Goal: Information Seeking & Learning: Learn about a topic

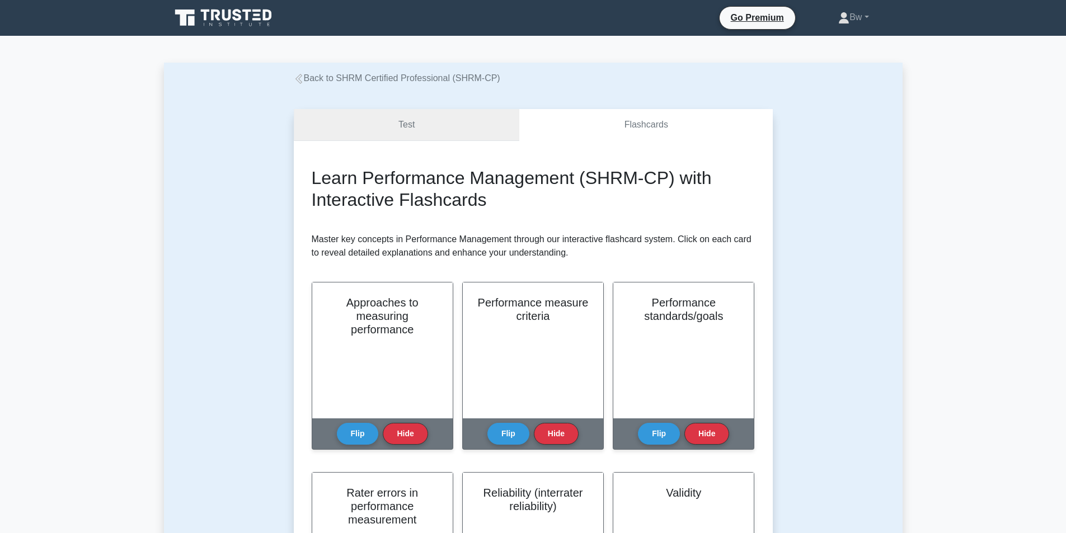
click at [446, 133] on link "Test" at bounding box center [407, 125] width 226 height 32
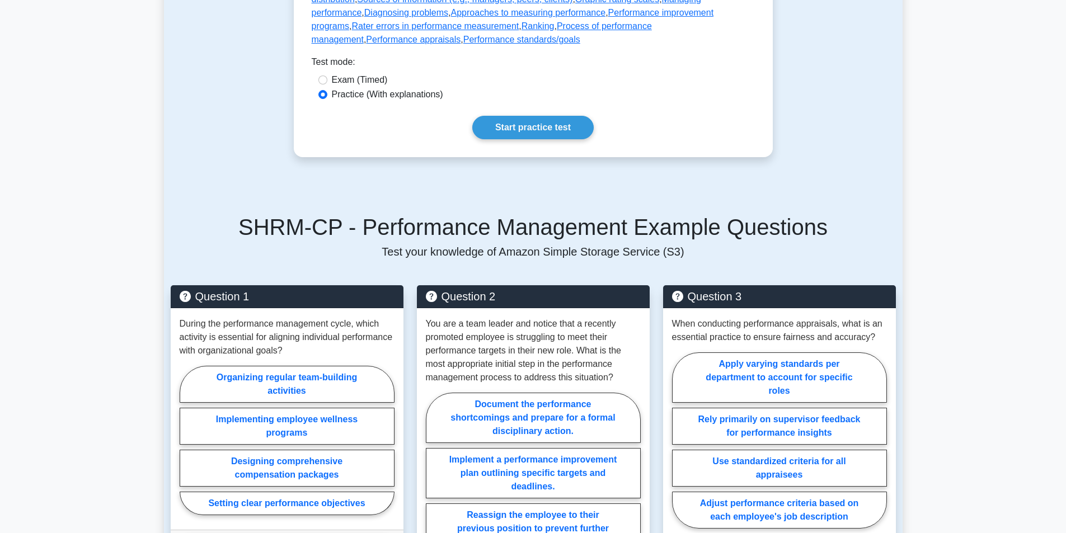
scroll to position [616, 0]
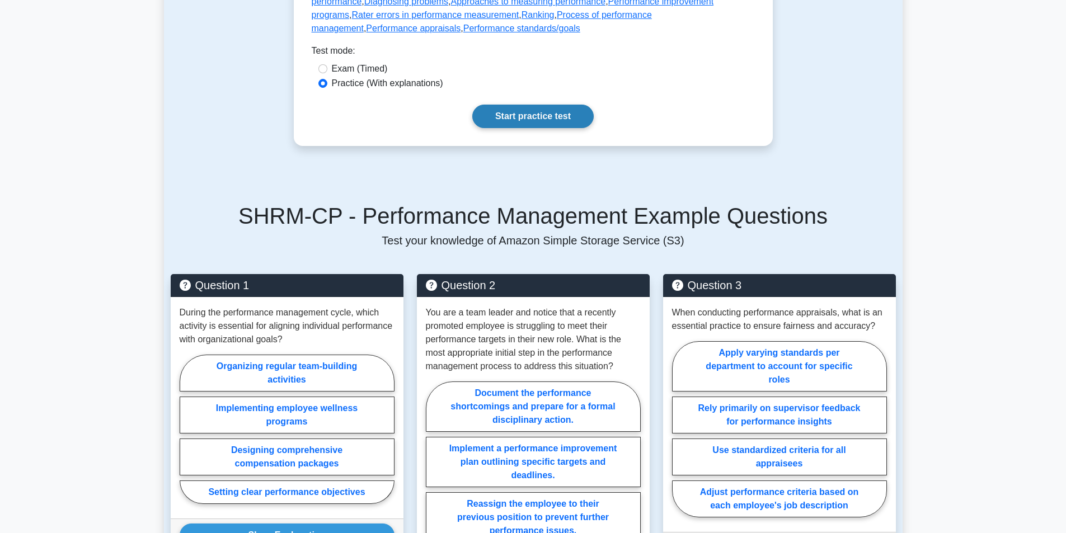
click at [554, 128] on link "Start practice test" at bounding box center [532, 117] width 121 height 24
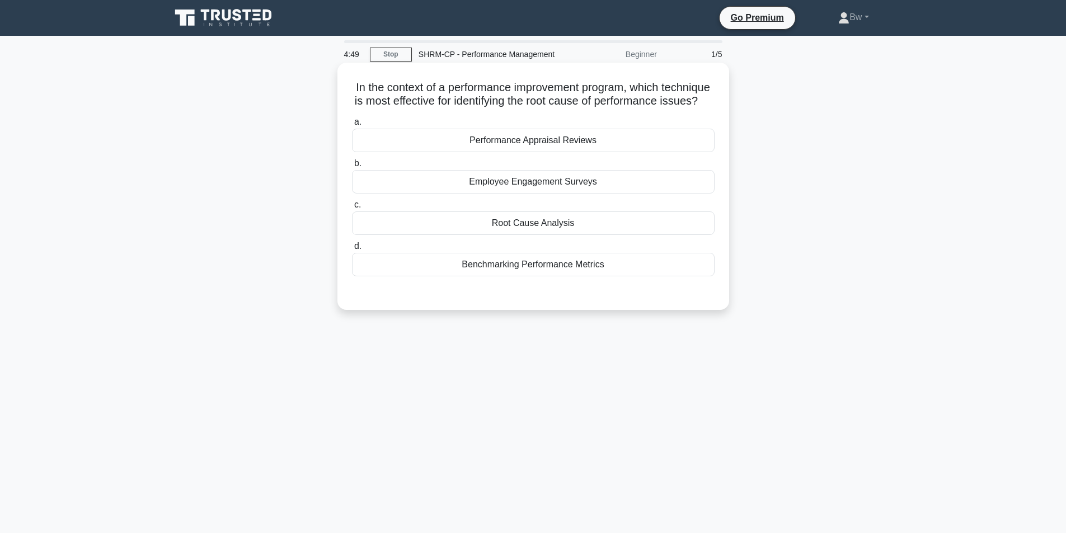
click at [559, 235] on div "Root Cause Analysis" at bounding box center [533, 224] width 363 height 24
click at [352, 209] on input "c. Root Cause Analysis" at bounding box center [352, 205] width 0 height 7
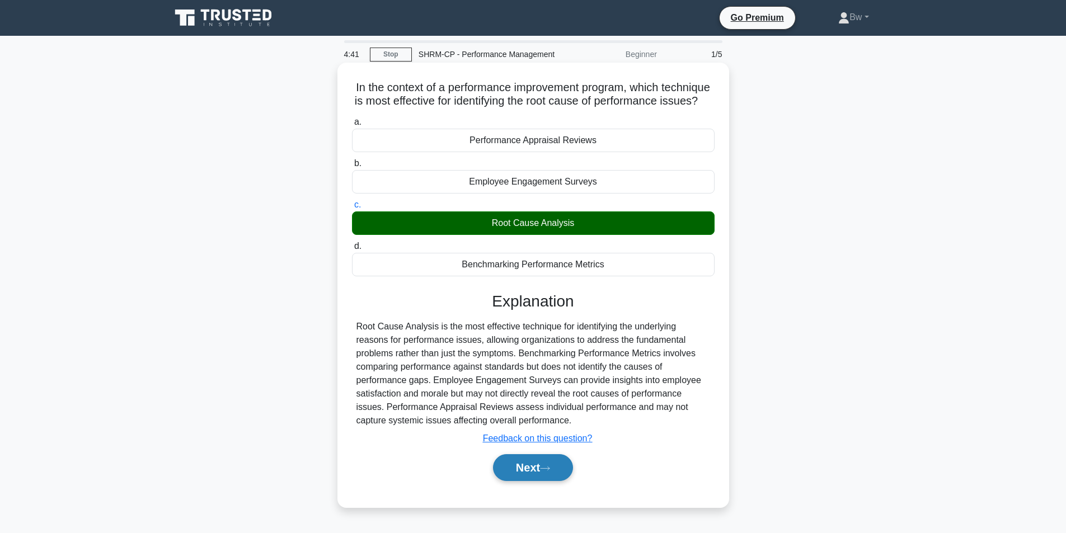
click at [527, 478] on button "Next" at bounding box center [533, 468] width 80 height 27
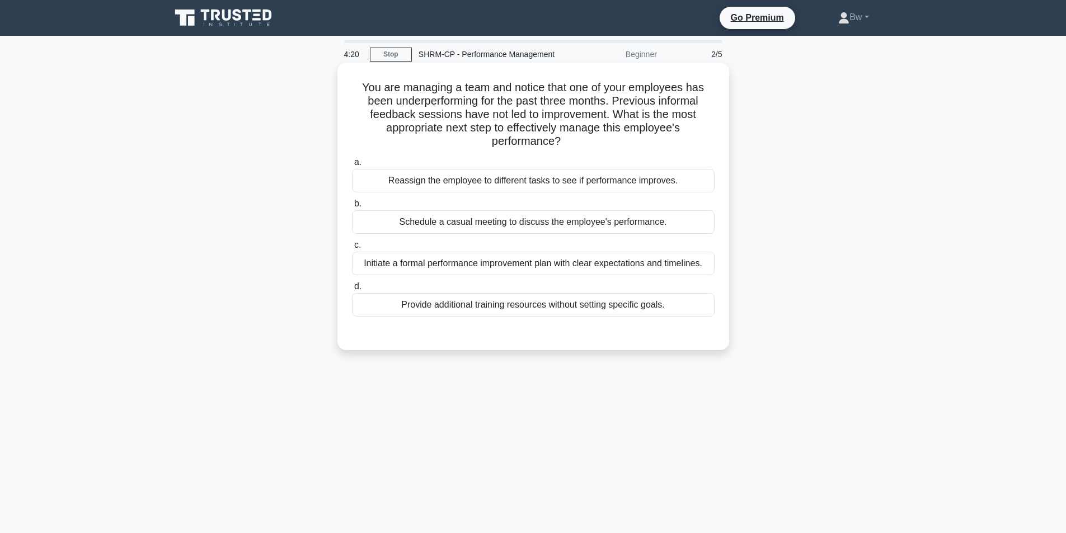
click at [586, 270] on div "Initiate a formal performance improvement plan with clear expectations and time…" at bounding box center [533, 264] width 363 height 24
click at [352, 249] on input "c. Initiate a formal performance improvement plan with clear expectations and t…" at bounding box center [352, 245] width 0 height 7
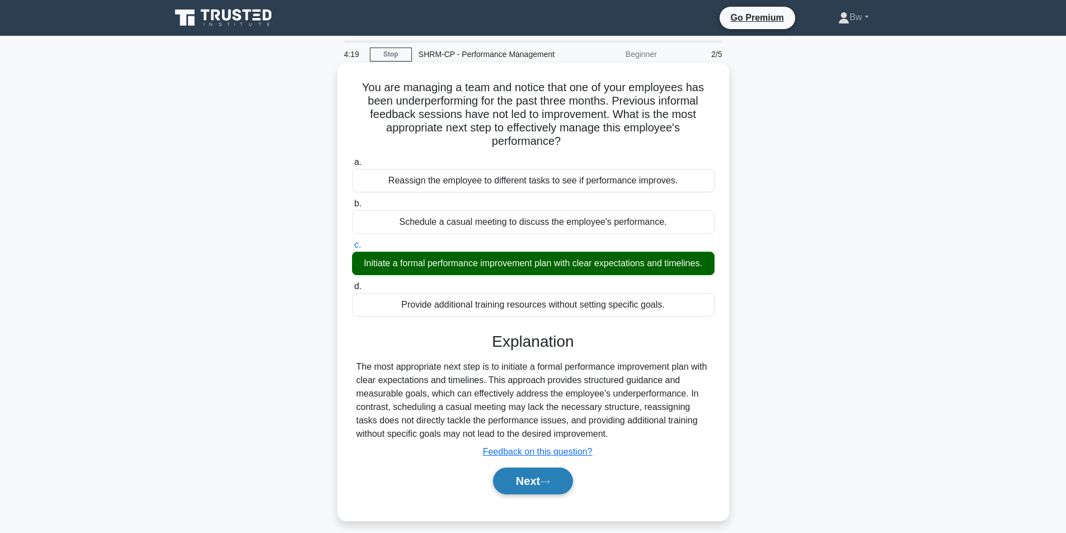
click at [528, 483] on button "Next" at bounding box center [533, 481] width 80 height 27
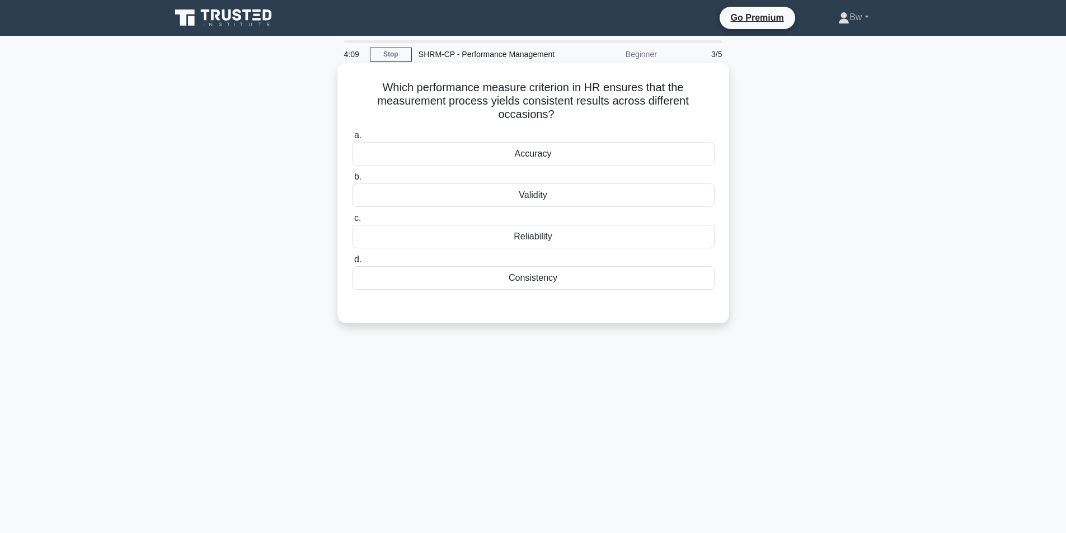
click at [555, 241] on div "Reliability" at bounding box center [533, 237] width 363 height 24
click at [352, 222] on input "c. Reliability" at bounding box center [352, 218] width 0 height 7
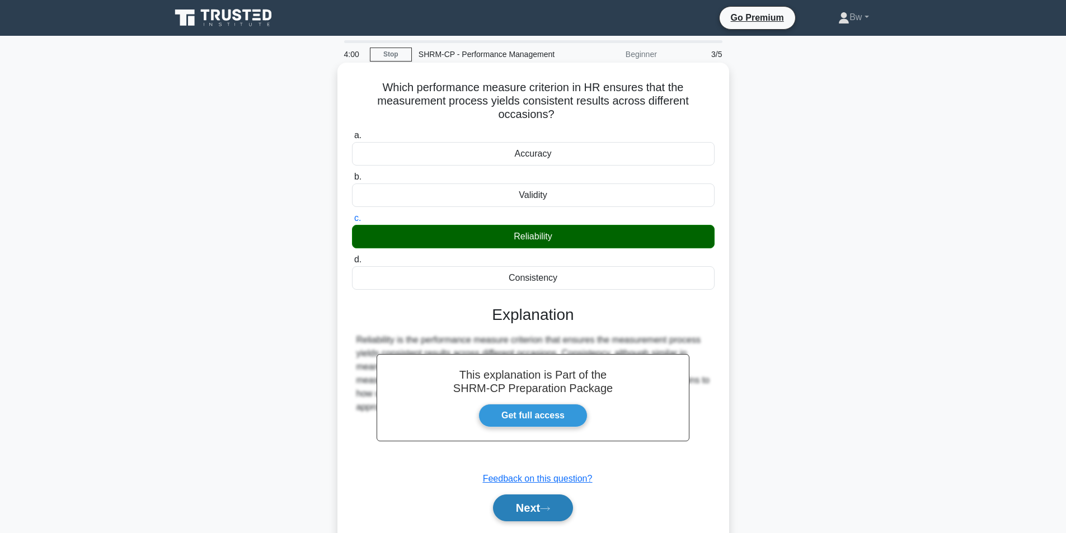
click at [525, 504] on button "Next" at bounding box center [533, 508] width 80 height 27
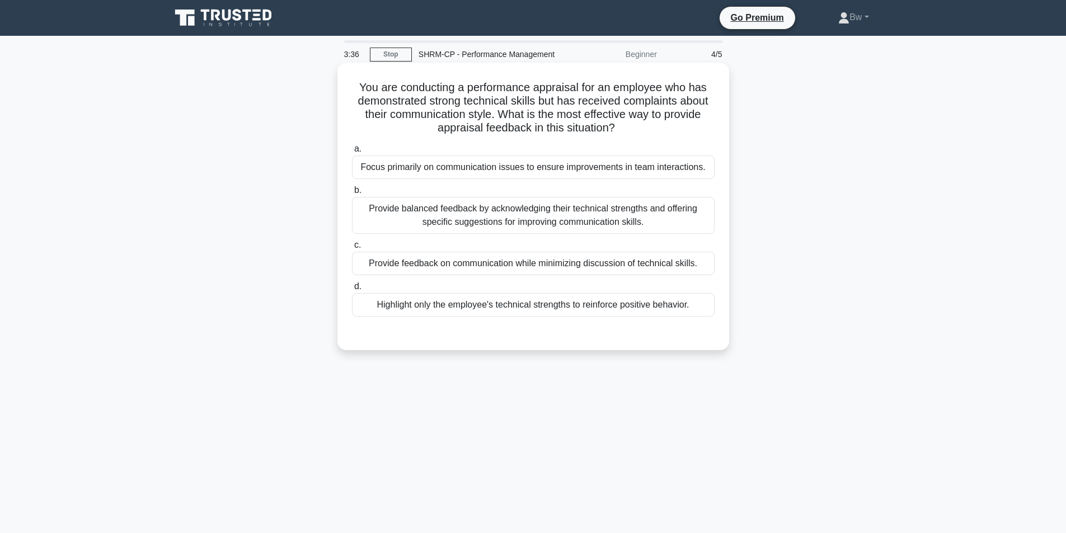
click at [682, 221] on div "Provide balanced feedback by acknowledging their technical strengths and offeri…" at bounding box center [533, 215] width 363 height 37
click at [352, 194] on input "b. Provide balanced feedback by acknowledging their technical strengths and off…" at bounding box center [352, 190] width 0 height 7
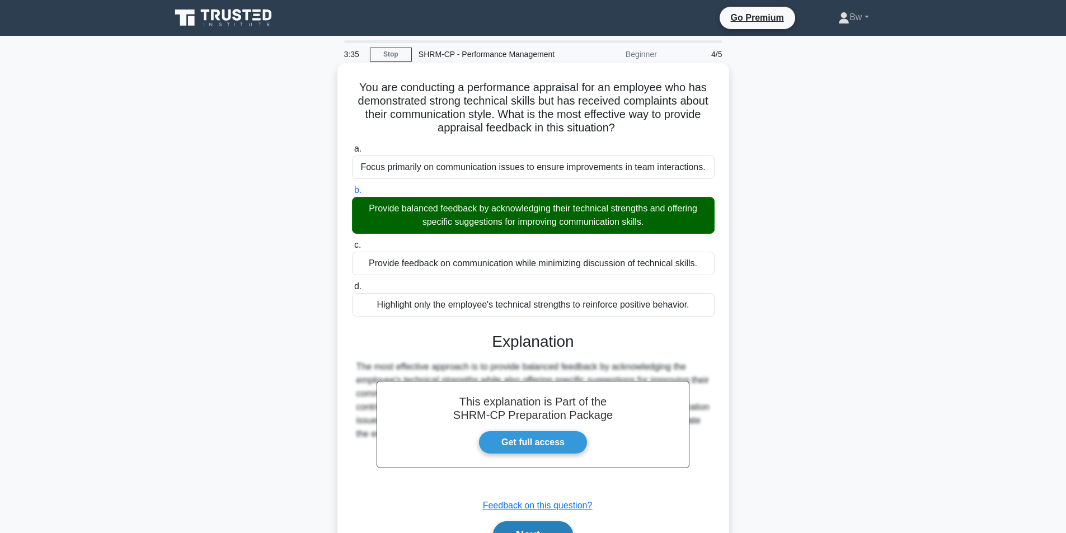
click at [511, 525] on button "Next" at bounding box center [533, 535] width 80 height 27
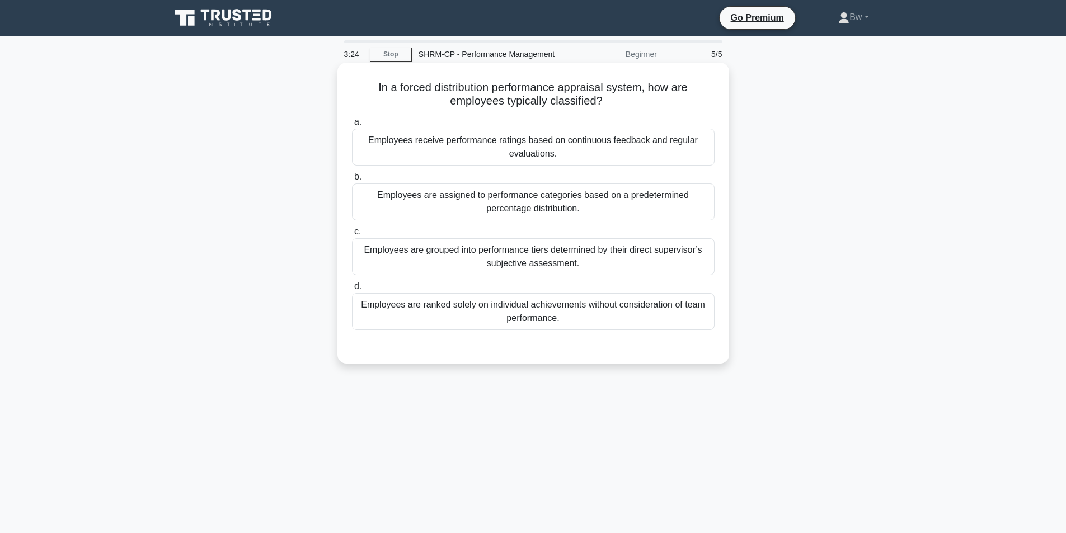
click at [680, 207] on div "Employees are assigned to performance categories based on a predetermined perce…" at bounding box center [533, 202] width 363 height 37
click at [352, 181] on input "b. Employees are assigned to performance categories based on a predetermined pe…" at bounding box center [352, 177] width 0 height 7
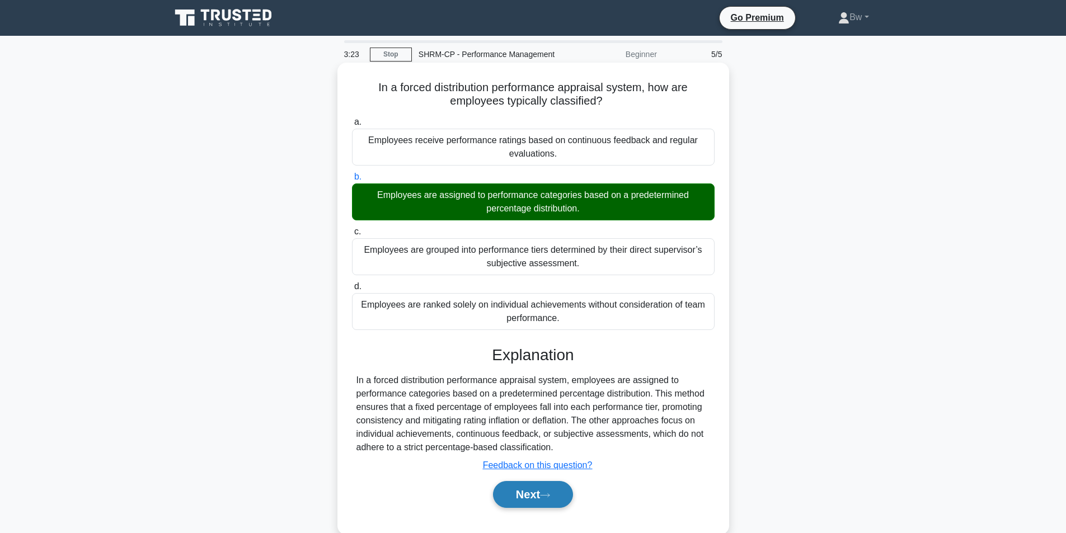
click at [536, 488] on button "Next" at bounding box center [533, 494] width 80 height 27
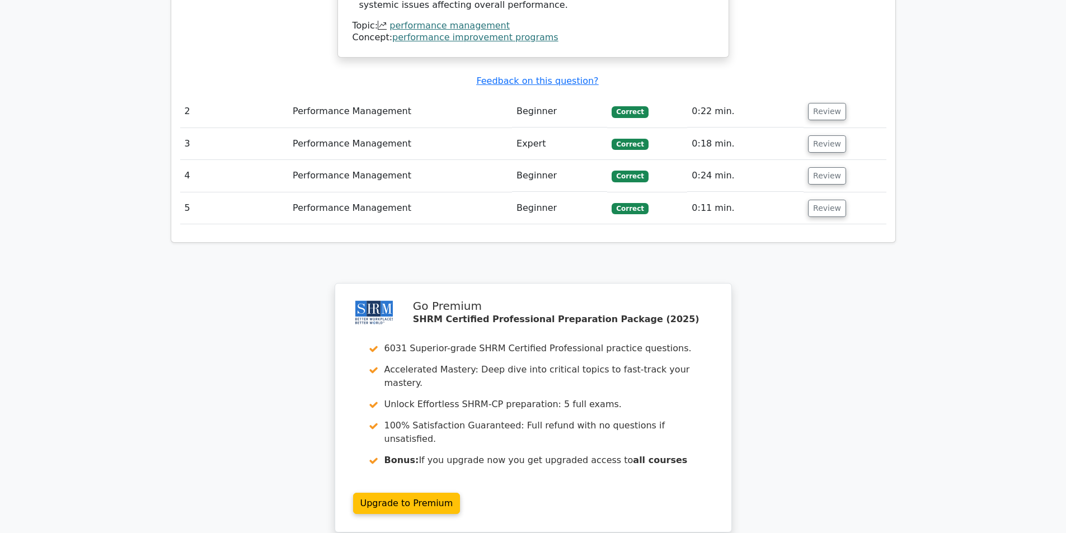
scroll to position [1383, 0]
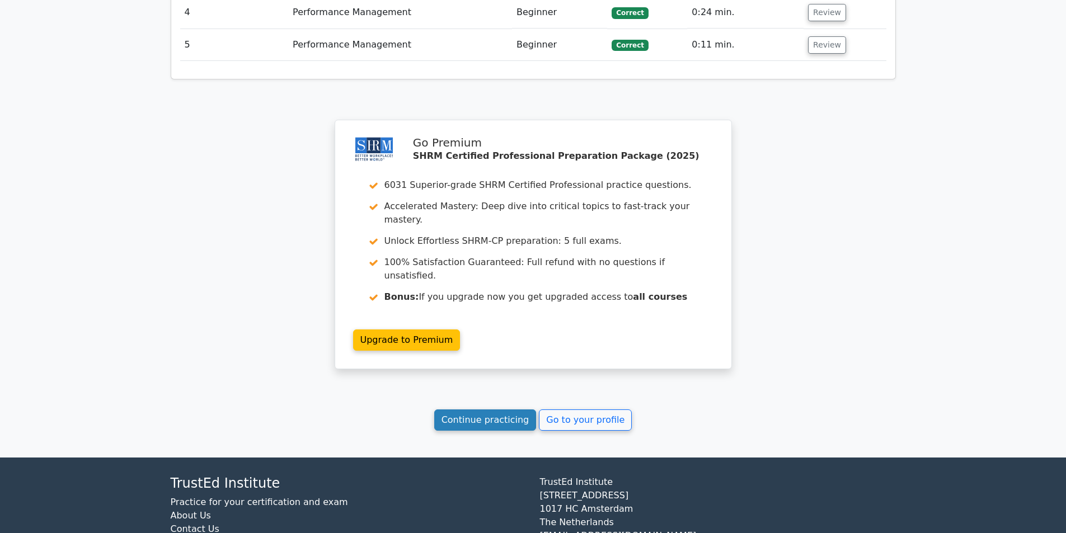
click at [461, 410] on link "Continue practicing" at bounding box center [485, 420] width 102 height 21
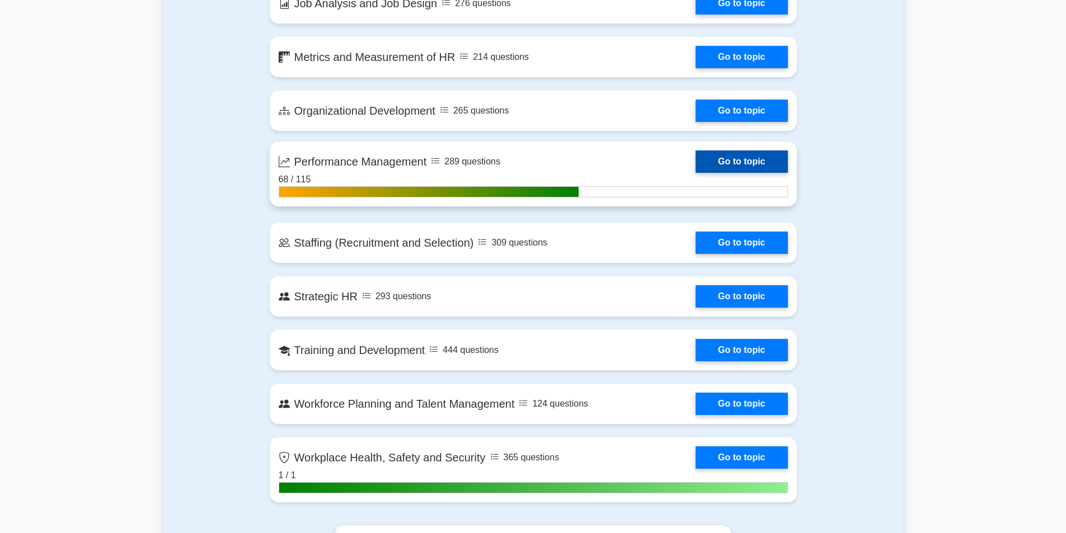
scroll to position [1344, 0]
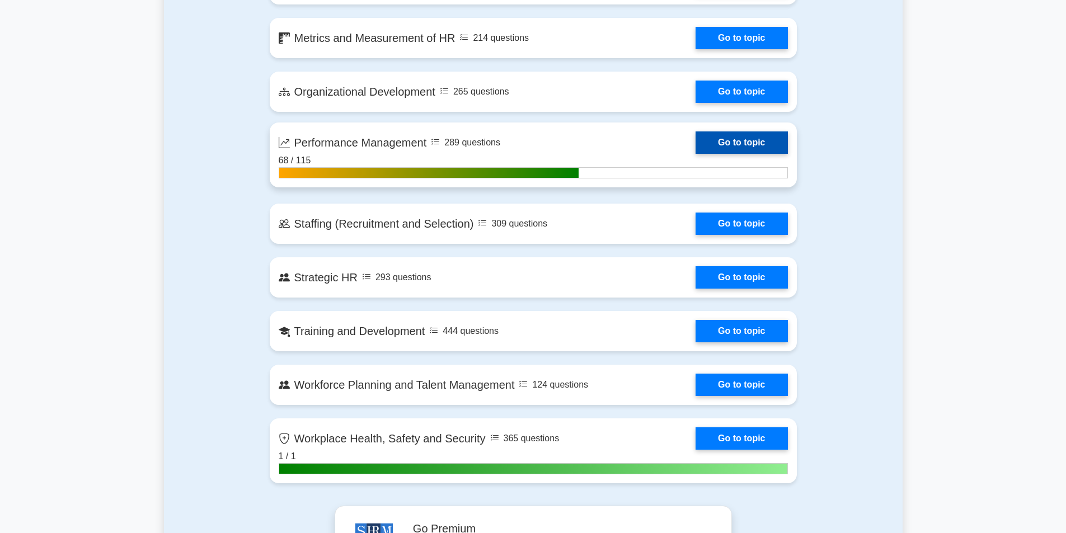
click at [714, 151] on link "Go to topic" at bounding box center [742, 143] width 92 height 22
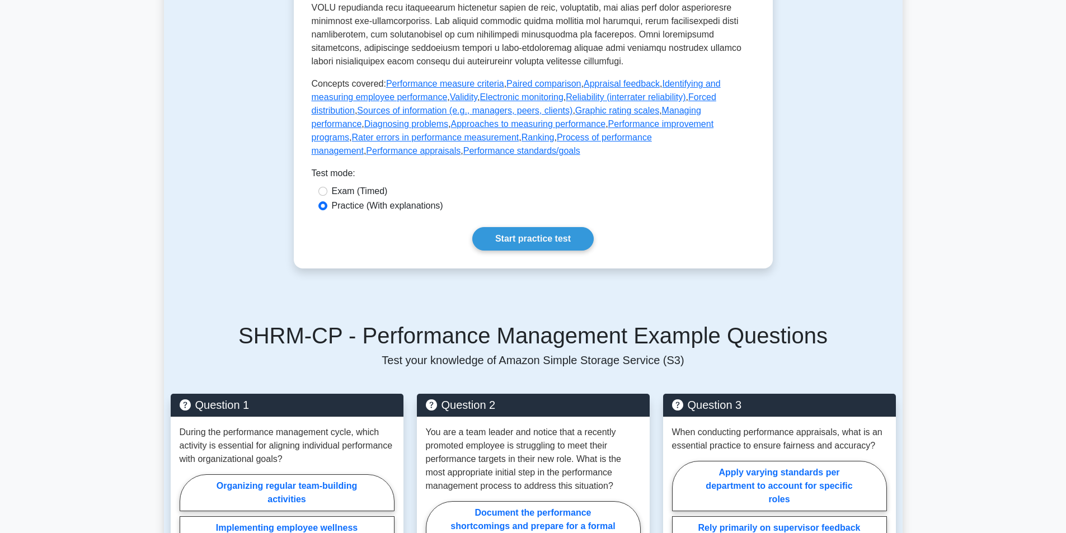
scroll to position [504, 0]
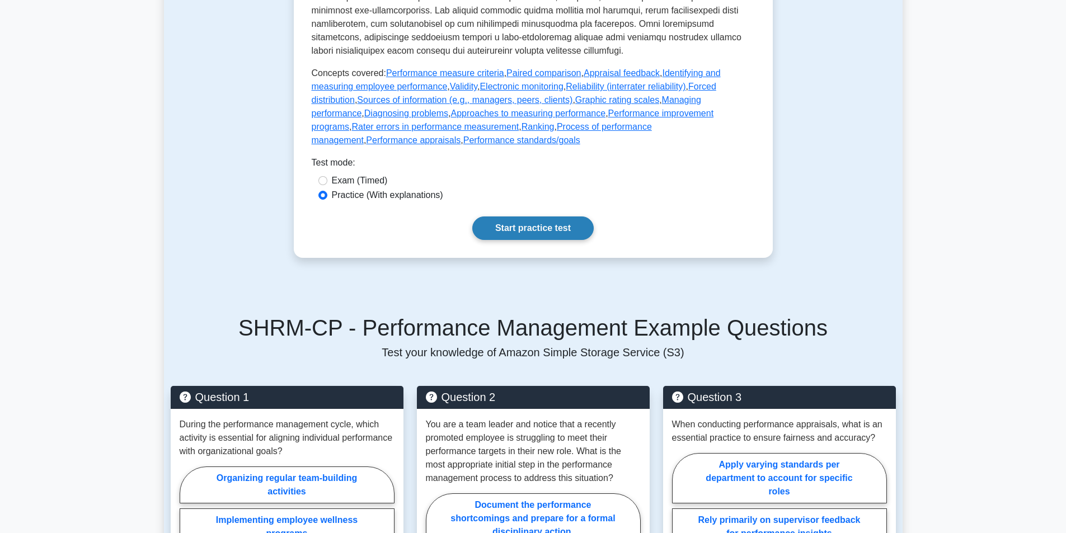
click at [552, 240] on link "Start practice test" at bounding box center [532, 229] width 121 height 24
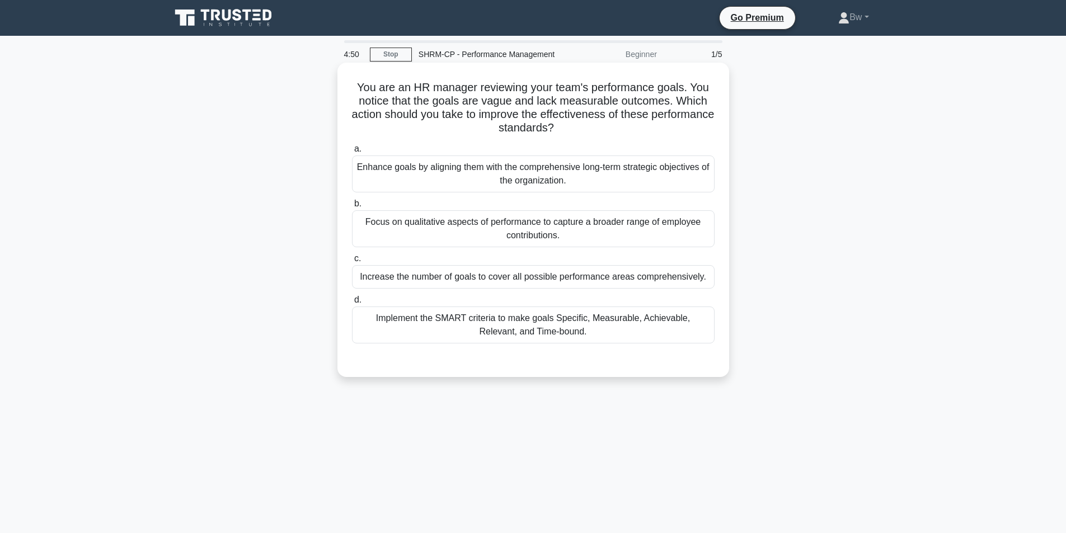
click at [678, 328] on div "Implement the SMART criteria to make goals Specific, Measurable, Achievable, Re…" at bounding box center [533, 325] width 363 height 37
click at [352, 304] on input "d. Implement the SMART criteria to make goals Specific, Measurable, Achievable,…" at bounding box center [352, 300] width 0 height 7
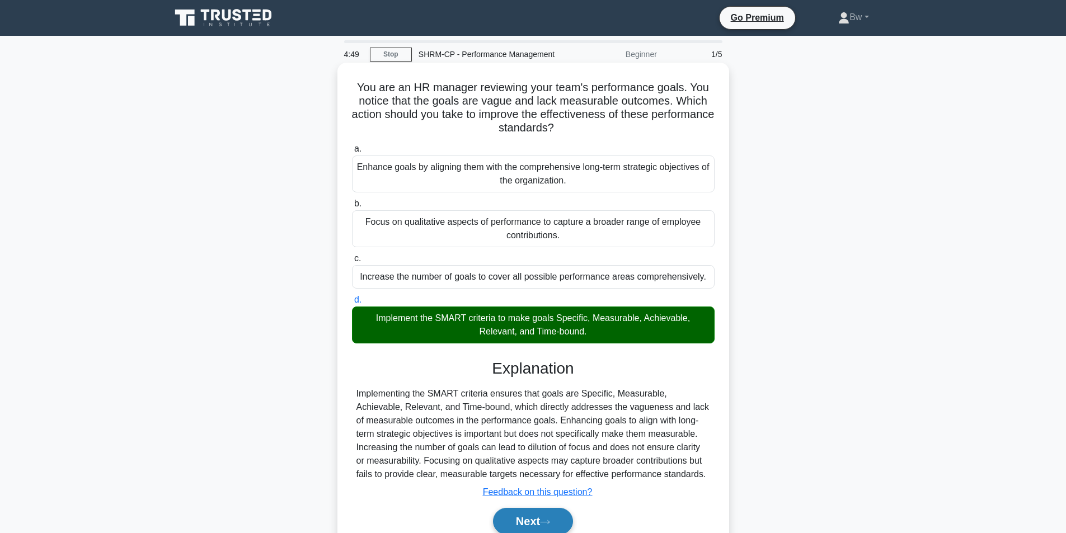
drag, startPoint x: 540, startPoint y: 520, endPoint x: 532, endPoint y: 516, distance: 9.0
click at [535, 518] on button "Next" at bounding box center [533, 521] width 80 height 27
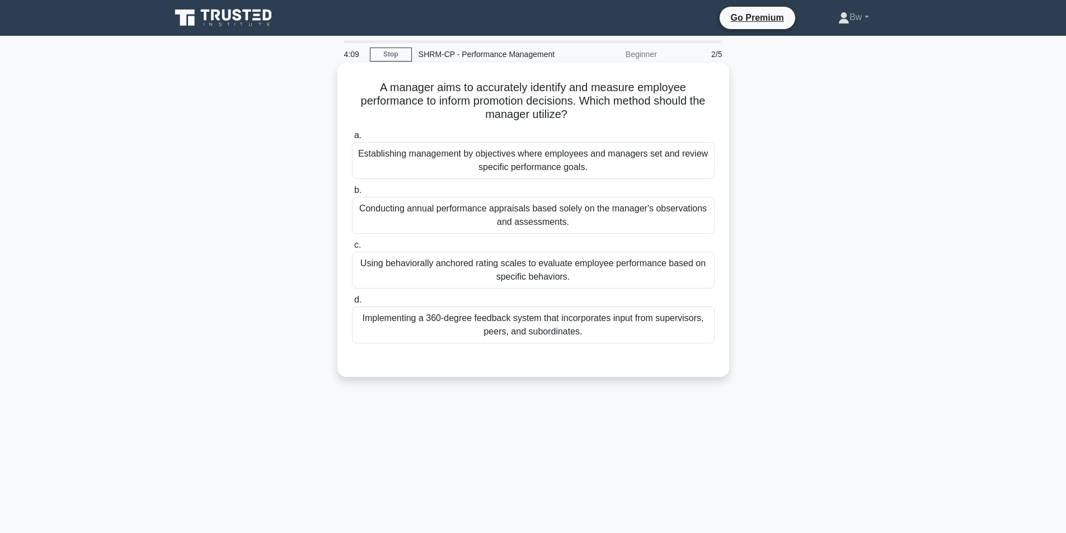
click at [644, 171] on div "Establishing management by objectives where employees and managers set and revi…" at bounding box center [533, 160] width 363 height 37
click at [352, 139] on input "a. Establishing management by objectives where employees and managers set and r…" at bounding box center [352, 135] width 0 height 7
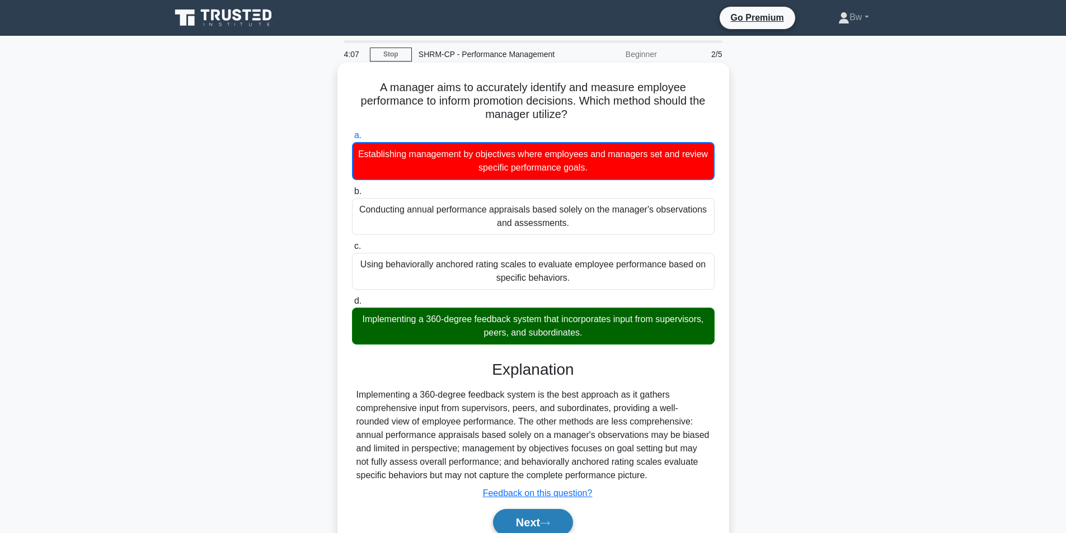
click at [527, 522] on button "Next" at bounding box center [533, 522] width 80 height 27
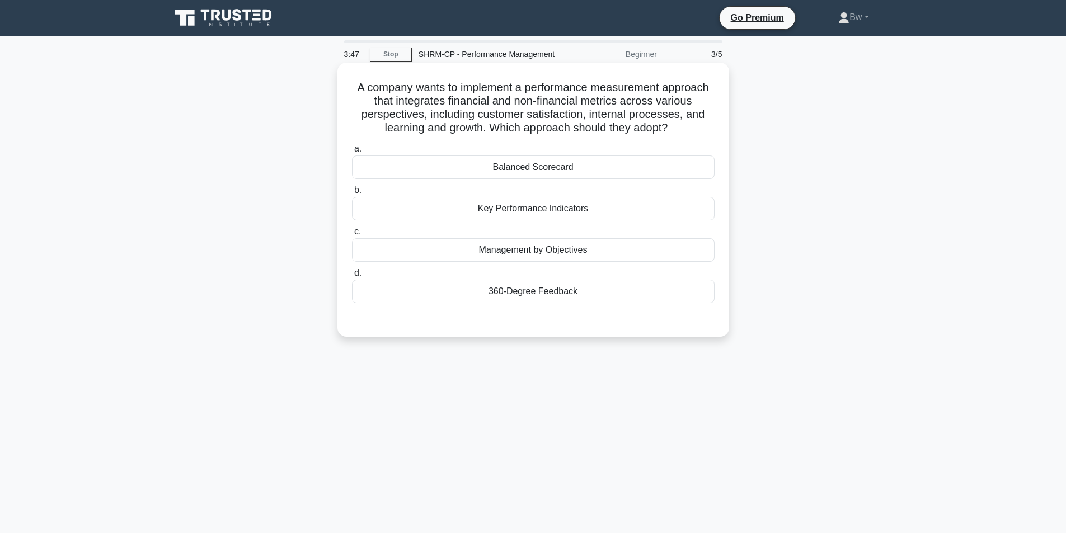
click at [581, 292] on div "360-Degree Feedback" at bounding box center [533, 292] width 363 height 24
click at [352, 277] on input "d. 360-Degree Feedback" at bounding box center [352, 273] width 0 height 7
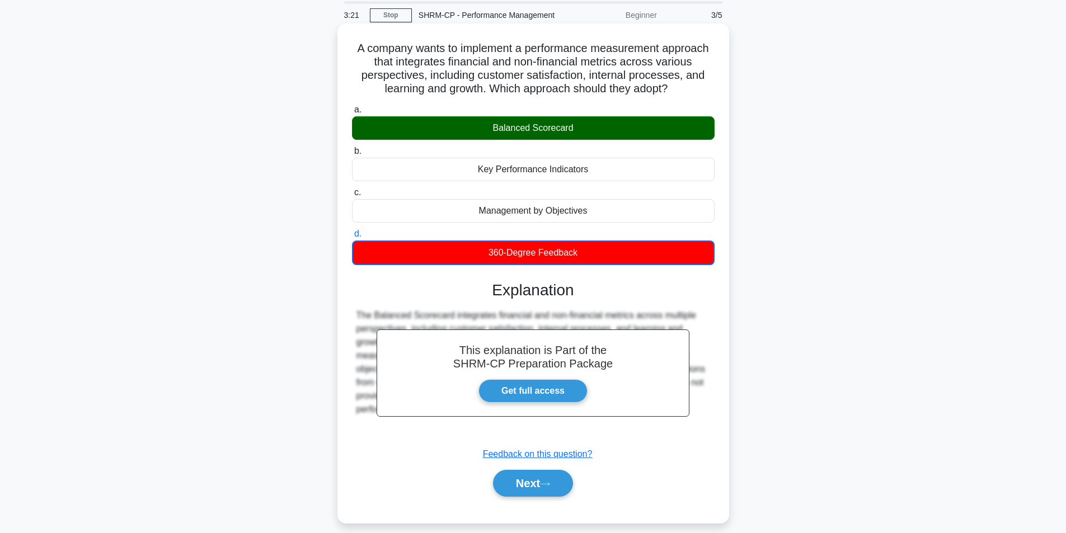
scroll to position [71, 0]
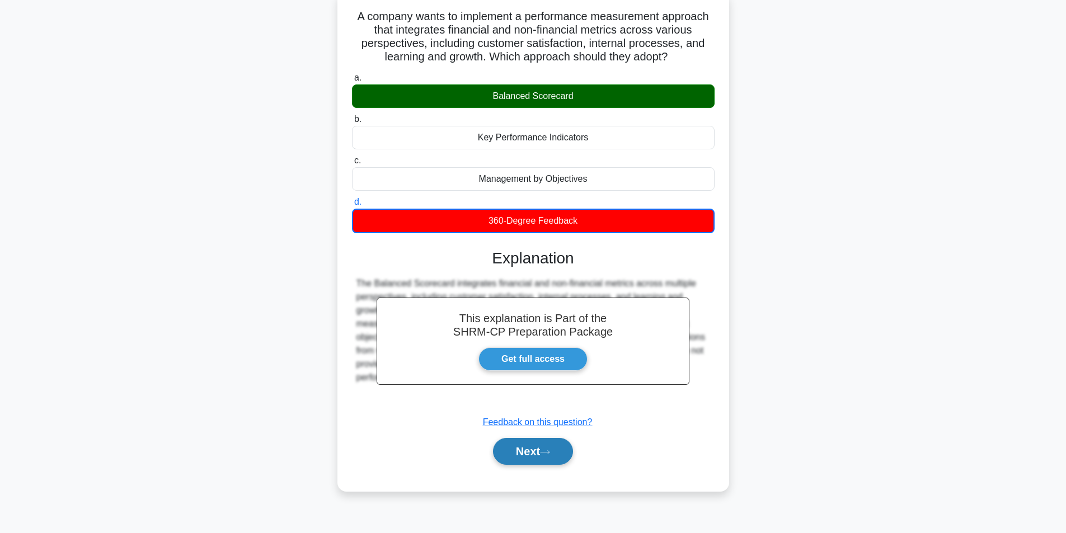
click at [543, 446] on button "Next" at bounding box center [533, 451] width 80 height 27
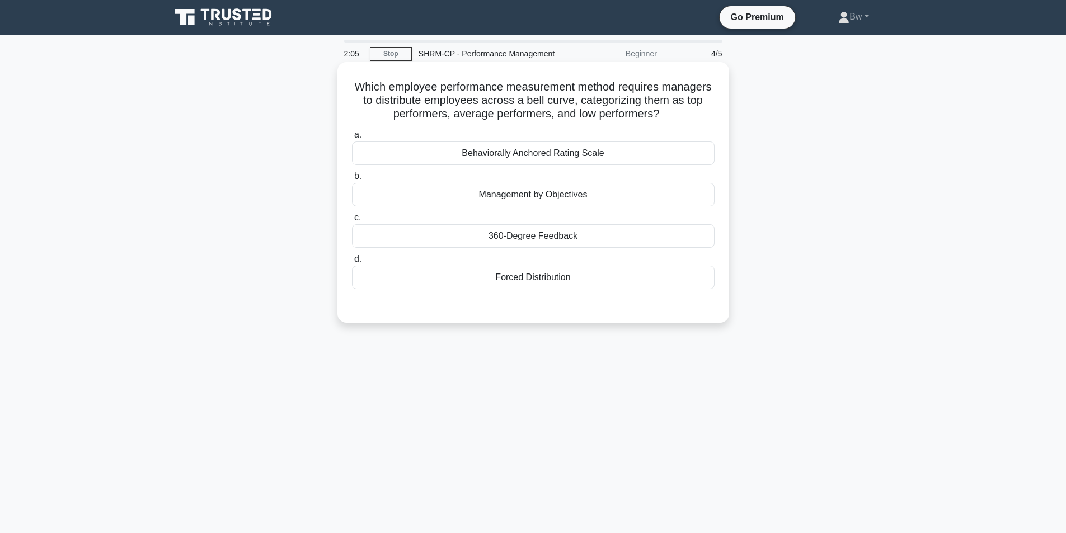
scroll to position [0, 0]
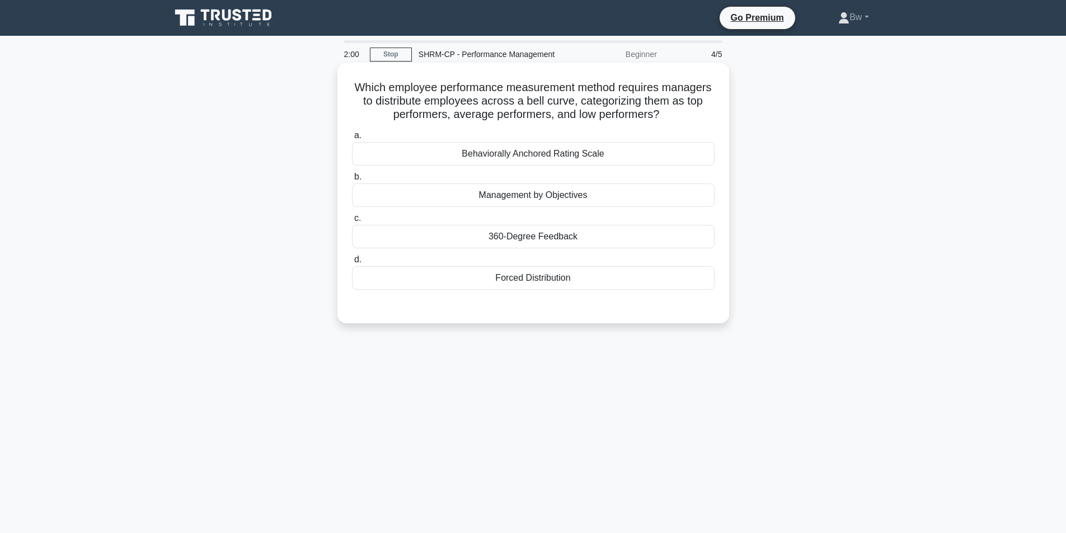
click at [556, 282] on div "Forced Distribution" at bounding box center [533, 278] width 363 height 24
click at [352, 264] on input "d. Forced Distribution" at bounding box center [352, 259] width 0 height 7
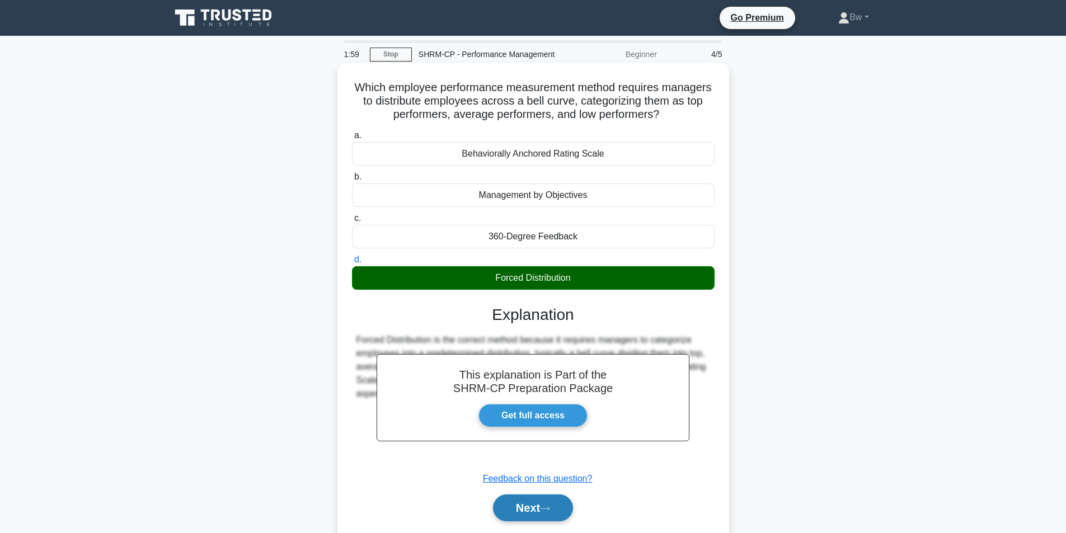
click at [545, 510] on icon at bounding box center [545, 509] width 10 height 6
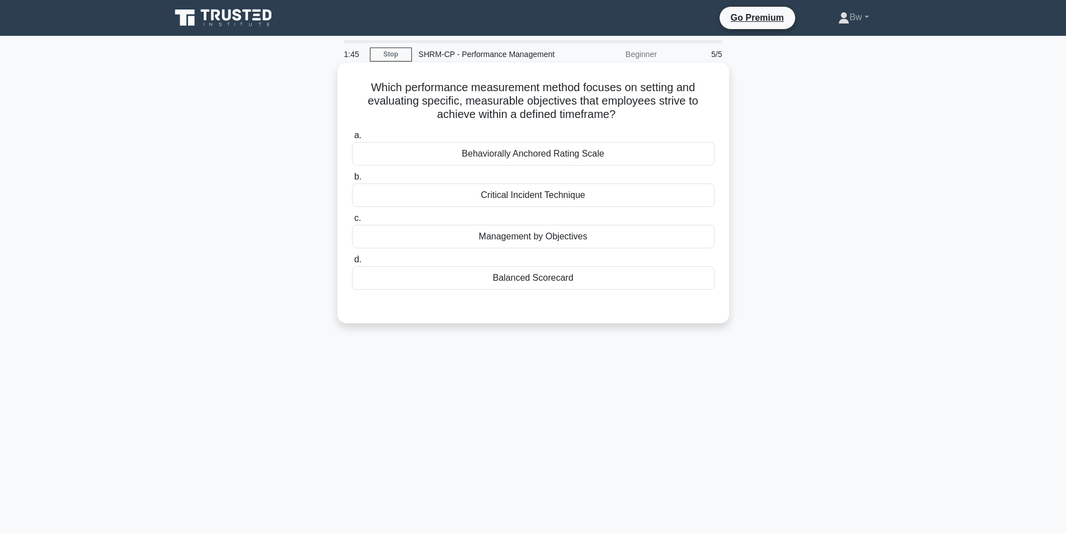
click at [615, 236] on div "Management by Objectives" at bounding box center [533, 237] width 363 height 24
click at [352, 222] on input "c. Management by Objectives" at bounding box center [352, 218] width 0 height 7
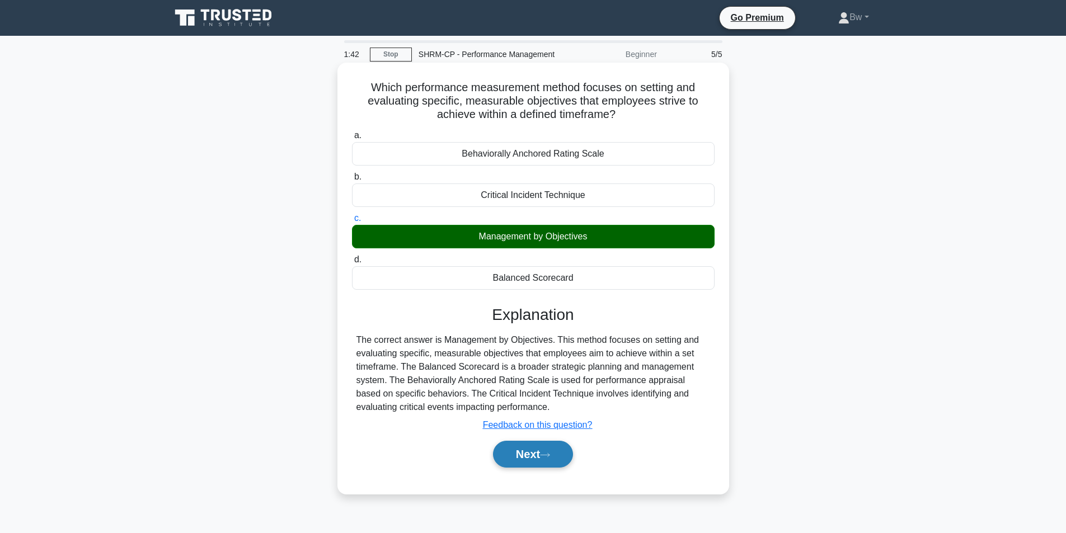
click at [541, 454] on button "Next" at bounding box center [533, 454] width 80 height 27
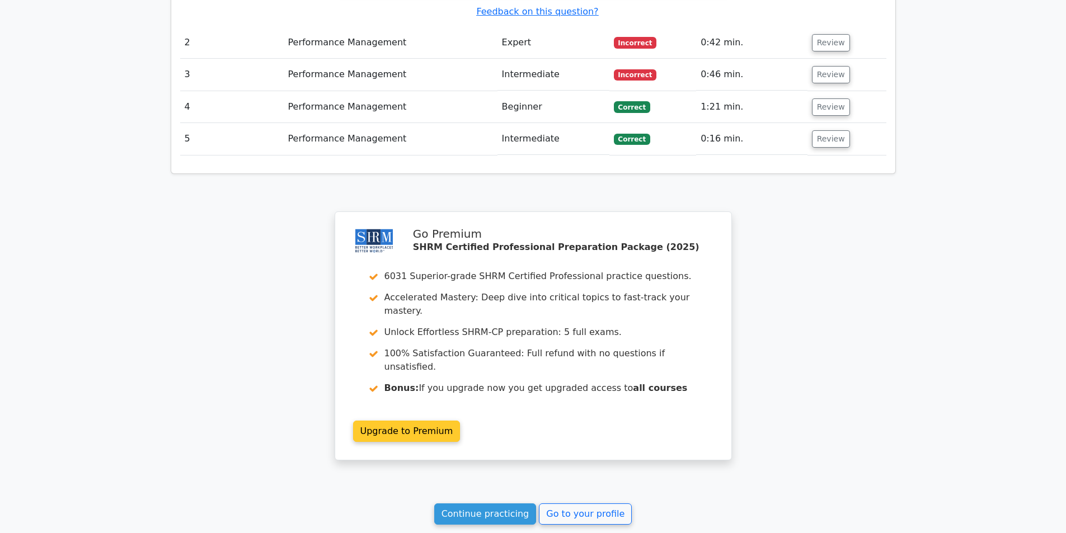
scroll to position [1419, 0]
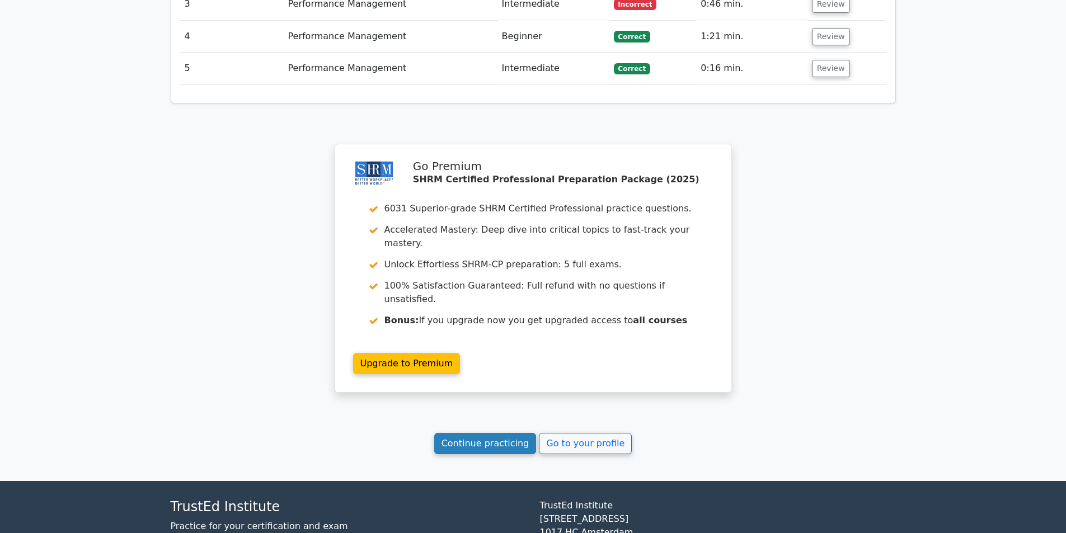
click at [467, 433] on link "Continue practicing" at bounding box center [485, 443] width 102 height 21
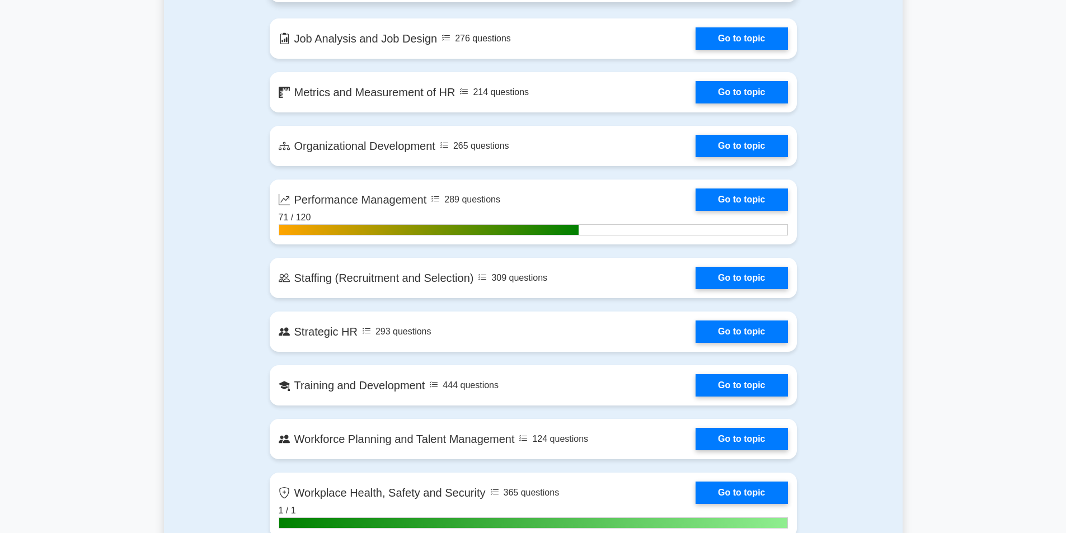
scroll to position [1400, 0]
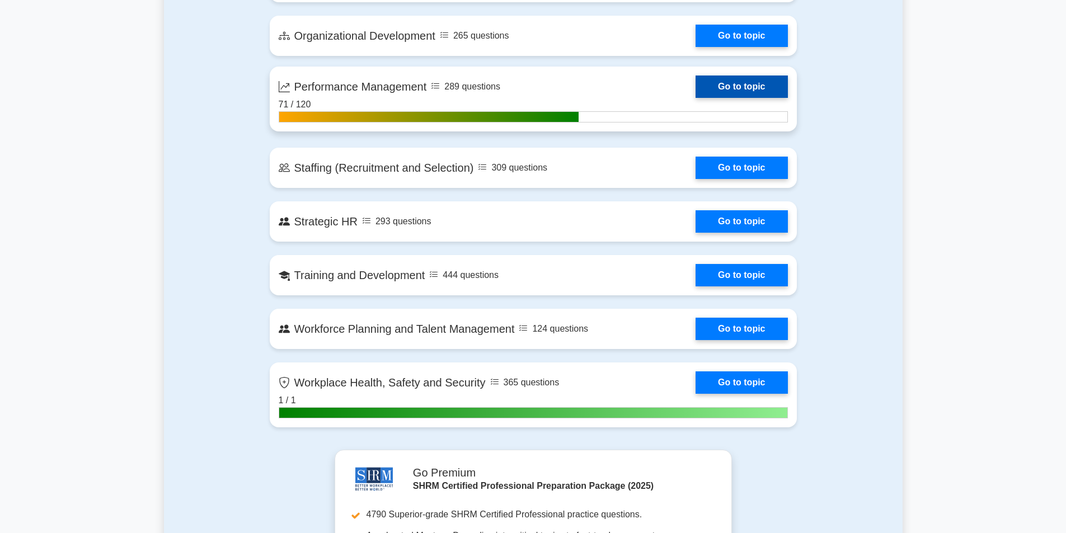
click at [709, 83] on link "Go to topic" at bounding box center [742, 87] width 92 height 22
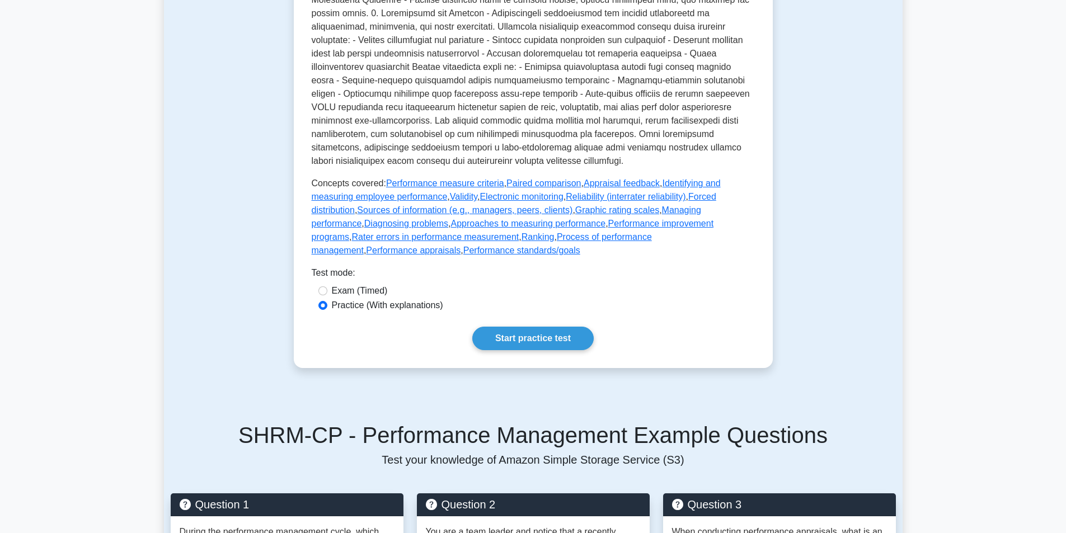
scroll to position [392, 0]
